Goal: Information Seeking & Learning: Find specific fact

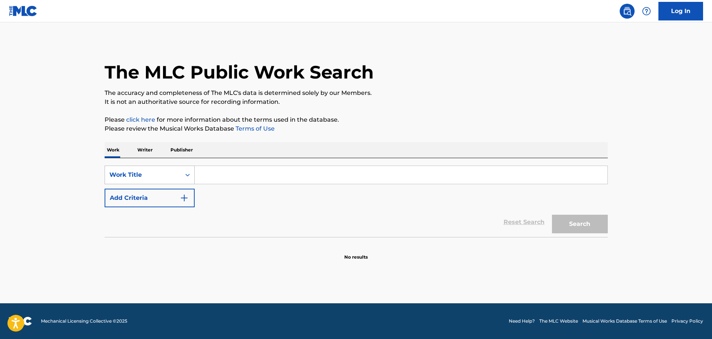
drag, startPoint x: 186, startPoint y: 177, endPoint x: 183, endPoint y: 180, distance: 4.2
click at [187, 177] on icon "Search Form" at bounding box center [187, 174] width 7 height 7
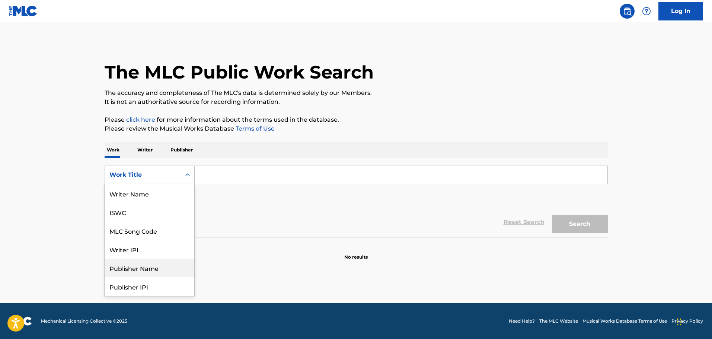
click at [164, 261] on div "Publisher Name" at bounding box center [149, 268] width 89 height 19
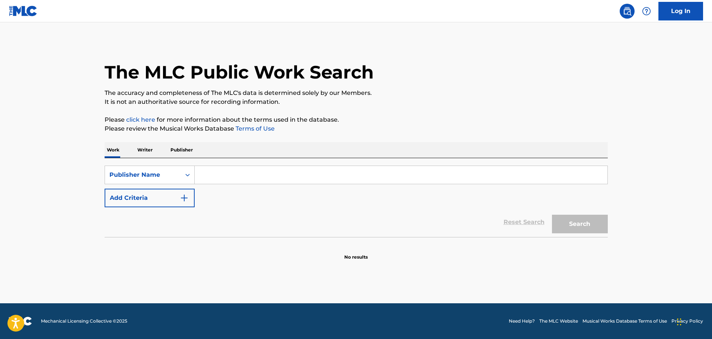
click at [221, 182] on div "Search Form" at bounding box center [401, 175] width 413 height 19
click at [224, 180] on input "Search Form" at bounding box center [401, 175] width 413 height 18
paste input "Avalon Promotions"
click at [552, 215] on button "Search" at bounding box center [580, 224] width 56 height 19
click at [574, 234] on div "Search" at bounding box center [578, 222] width 60 height 30
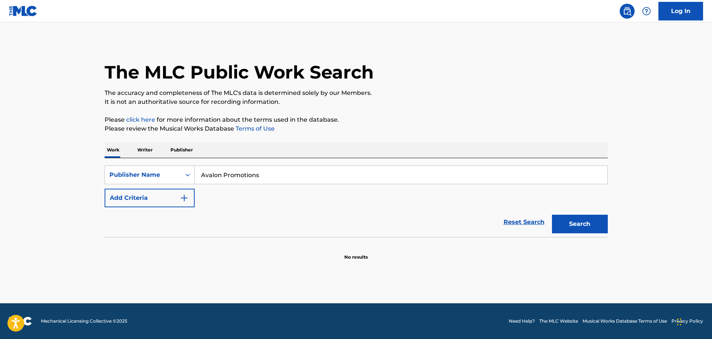
click at [576, 224] on button "Search" at bounding box center [580, 224] width 56 height 19
click at [236, 176] on input "Avalon Promotions" at bounding box center [401, 175] width 413 height 18
type input "Avalon"
click at [580, 218] on button "Search" at bounding box center [580, 224] width 56 height 19
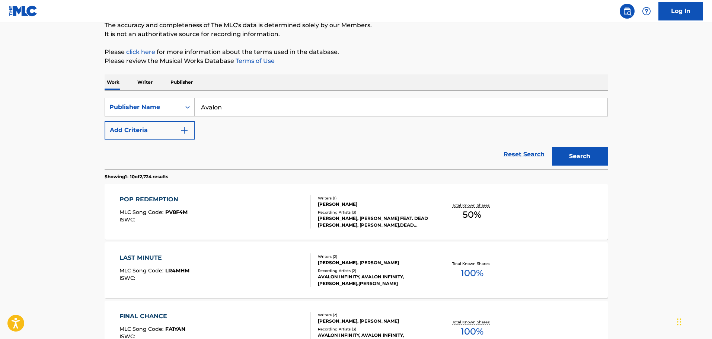
scroll to position [74, 0]
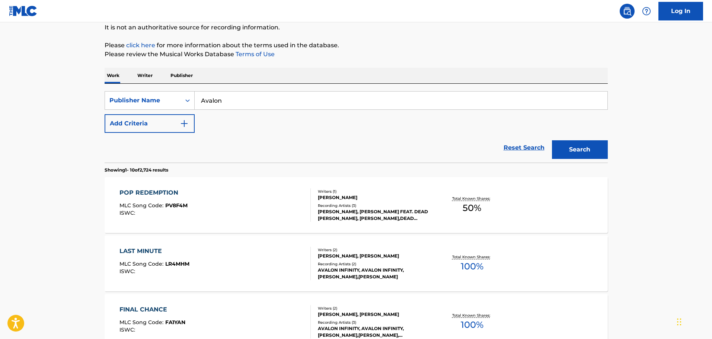
click at [383, 271] on div "AVALON INFINITY, AVALON INFINITY,[PERSON_NAME],[PERSON_NAME]" at bounding box center [374, 273] width 112 height 13
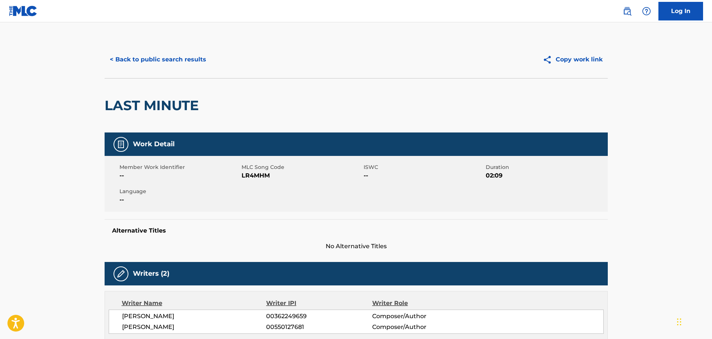
drag, startPoint x: 133, startPoint y: 62, endPoint x: 138, endPoint y: 61, distance: 4.9
click at [134, 62] on button "< Back to public search results" at bounding box center [158, 59] width 107 height 19
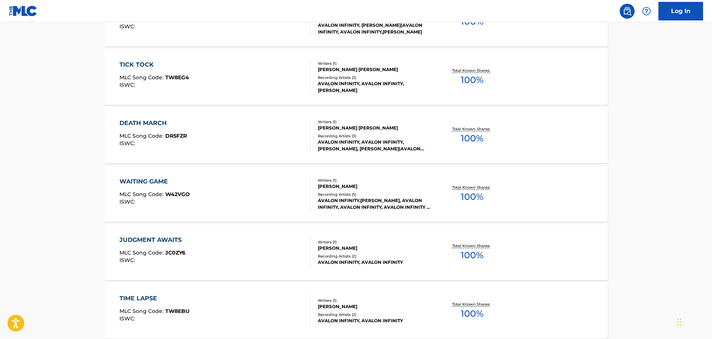
scroll to position [447, 0]
